Goal: Check status

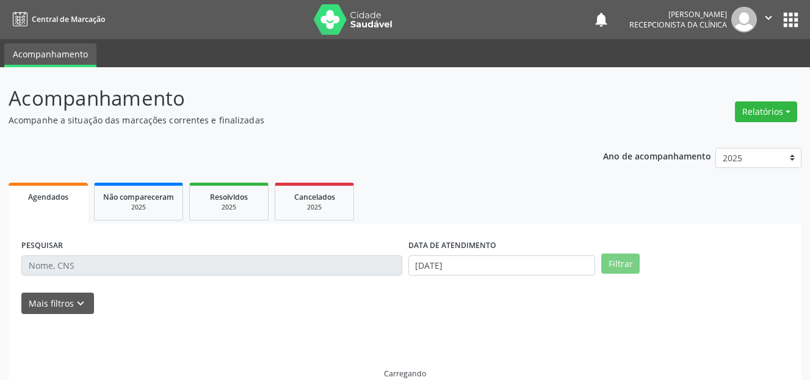
select select "9"
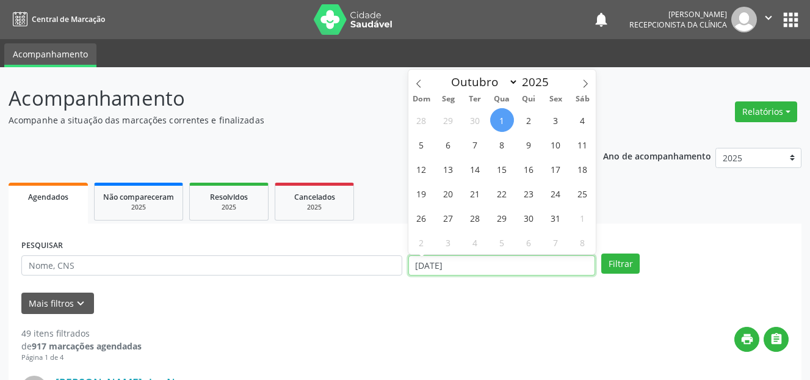
click at [514, 265] on input "[DATE]" at bounding box center [503, 265] width 188 height 21
click at [530, 124] on span "2" at bounding box center [529, 120] width 24 height 24
type input "[DATE]"
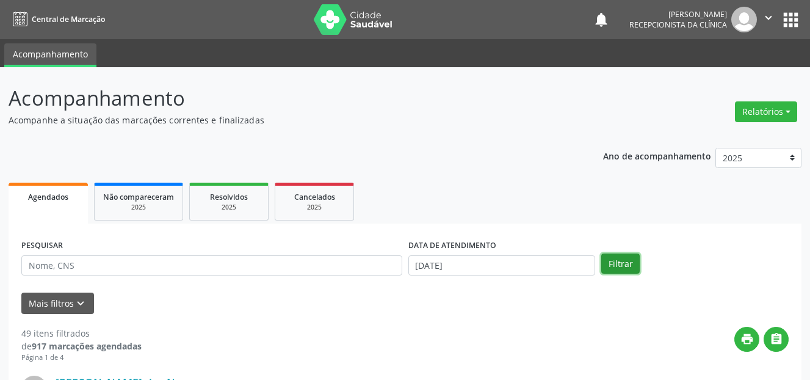
click at [620, 267] on button "Filtrar" at bounding box center [621, 263] width 38 height 21
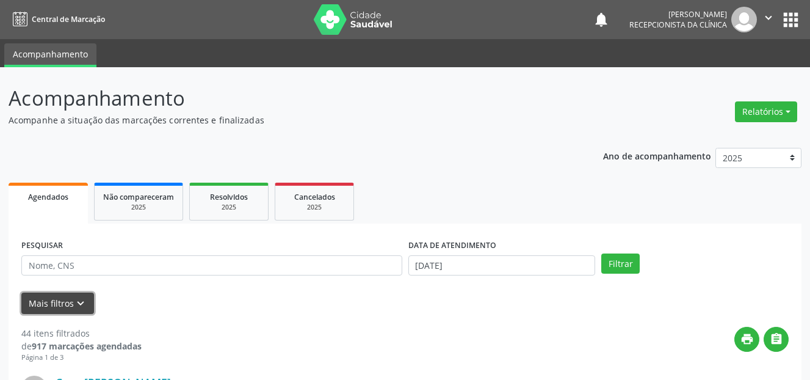
click at [60, 304] on button "Mais filtros keyboard_arrow_down" at bounding box center [57, 303] width 73 height 21
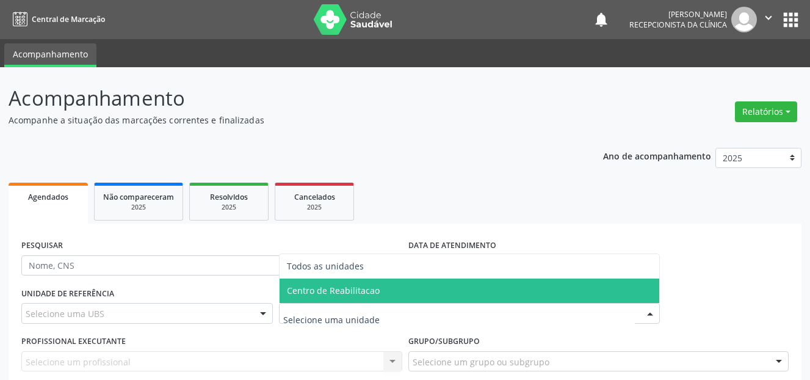
click at [318, 292] on span "Centro de Reabilitacao" at bounding box center [333, 291] width 93 height 12
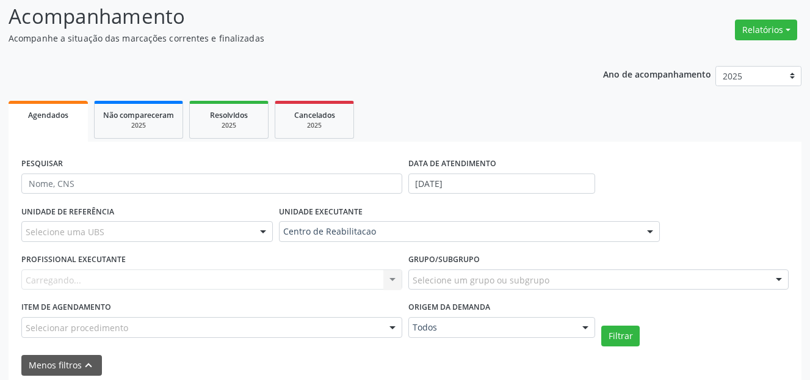
scroll to position [122, 0]
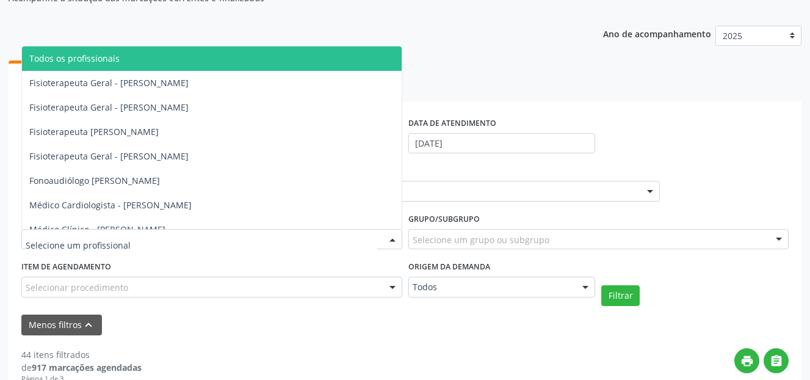
click at [235, 239] on div at bounding box center [211, 239] width 381 height 21
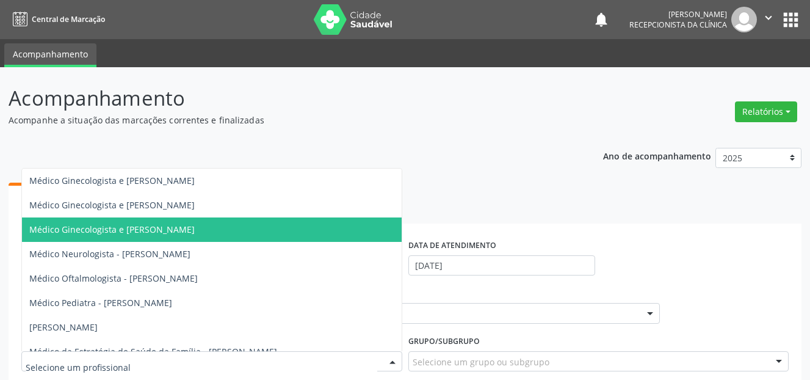
scroll to position [379, 0]
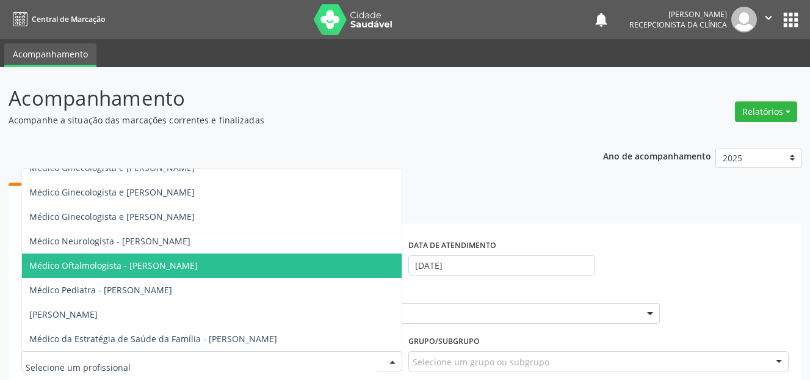
click at [179, 262] on span "Médico Oftalmologista - [PERSON_NAME]" at bounding box center [113, 266] width 169 height 12
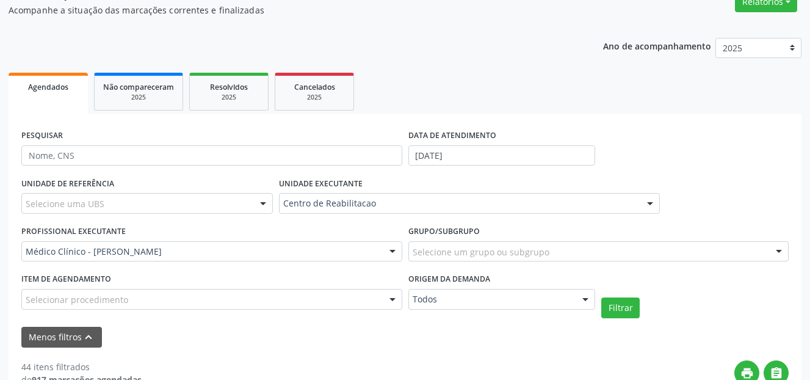
scroll to position [122, 0]
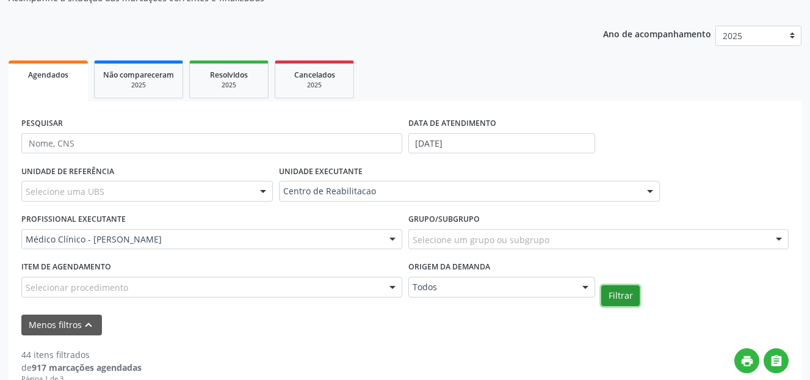
click at [620, 288] on button "Filtrar" at bounding box center [621, 295] width 38 height 21
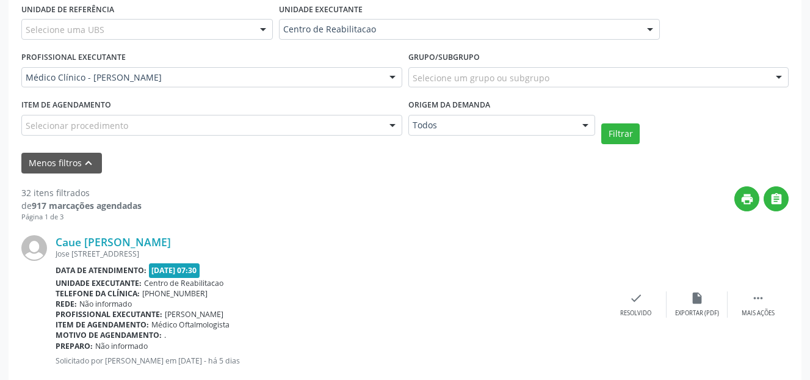
scroll to position [305, 0]
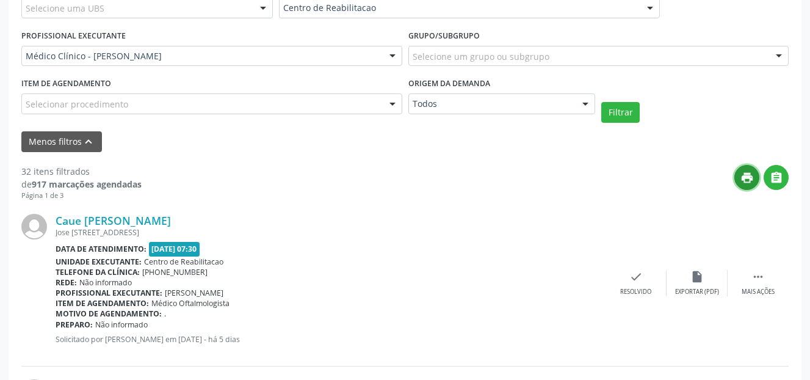
click at [747, 175] on icon "print" at bounding box center [747, 177] width 13 height 13
